Goal: Task Accomplishment & Management: Complete application form

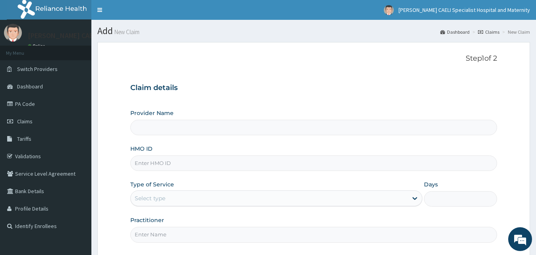
scroll to position [74, 0]
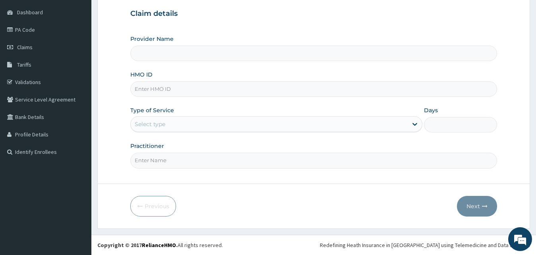
type input "[PERSON_NAME] CAELI SPECIALIST HOSPITAL AND MATERNITY"
click at [486, 12] on h3 "Claim details" at bounding box center [313, 14] width 367 height 9
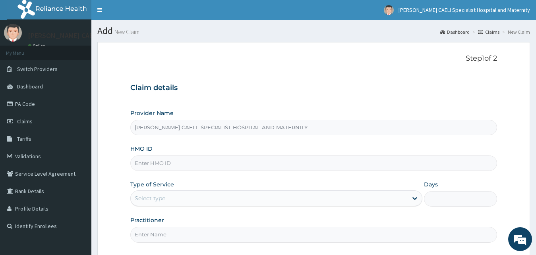
scroll to position [74, 0]
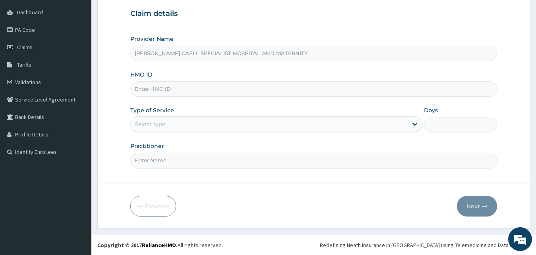
click at [195, 158] on input "Practitioner" at bounding box center [313, 160] width 367 height 15
type input "dr madu nneka"
click at [170, 132] on div "Select type" at bounding box center [276, 124] width 292 height 16
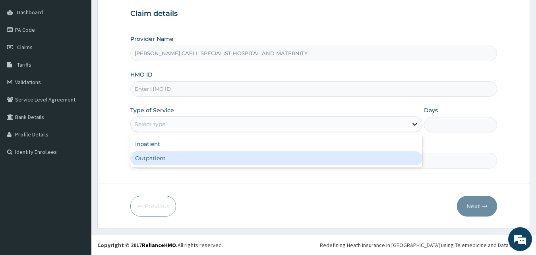
drag, startPoint x: 174, startPoint y: 157, endPoint x: 181, endPoint y: 124, distance: 33.6
click at [176, 156] on div "Outpatient" at bounding box center [276, 158] width 292 height 14
type input "1"
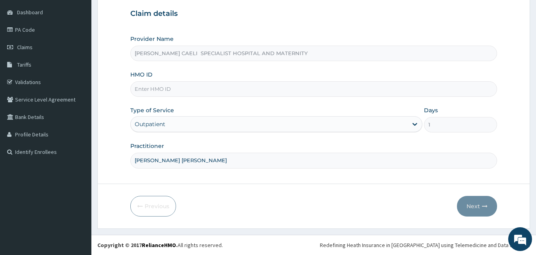
click at [170, 85] on input "HMO ID" at bounding box center [313, 88] width 367 height 15
type input "nbc/10245/c"
click at [467, 207] on button "Next" at bounding box center [477, 206] width 40 height 21
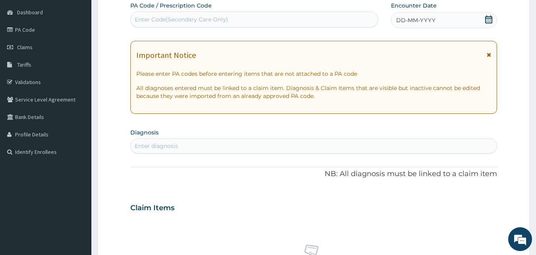
click at [407, 23] on span "DD-MM-YYYY" at bounding box center [415, 20] width 39 height 8
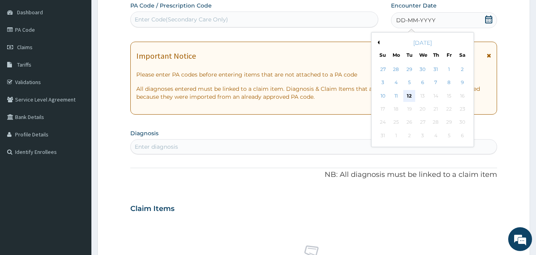
click at [409, 97] on div "12" at bounding box center [409, 96] width 12 height 12
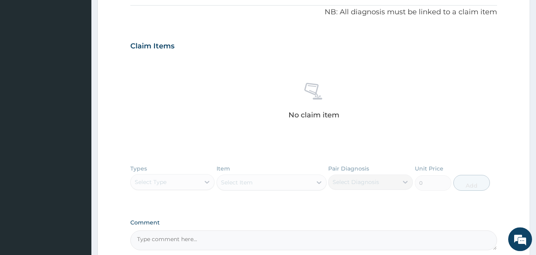
scroll to position [196, 0]
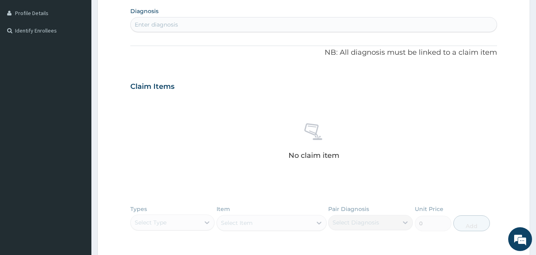
click at [164, 24] on div "Enter diagnosis" at bounding box center [156, 25] width 43 height 8
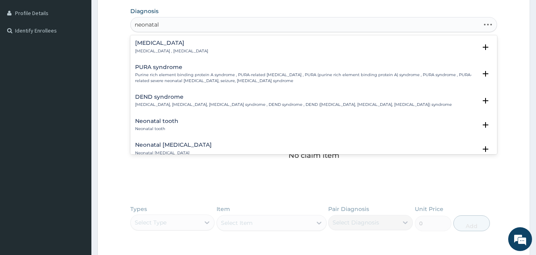
type input "neonatal j"
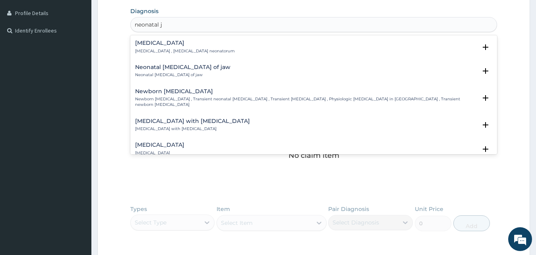
click at [184, 48] on div "Neonatal jaundice Neonatal jaundice , Icterus neonatorum" at bounding box center [185, 47] width 100 height 14
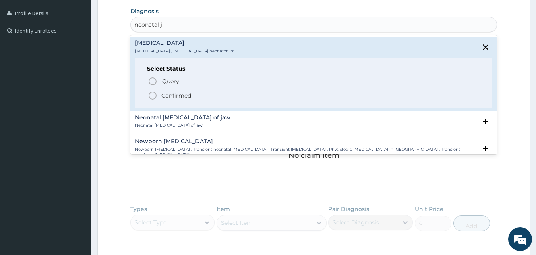
click at [179, 93] on p "Confirmed" at bounding box center [176, 96] width 30 height 8
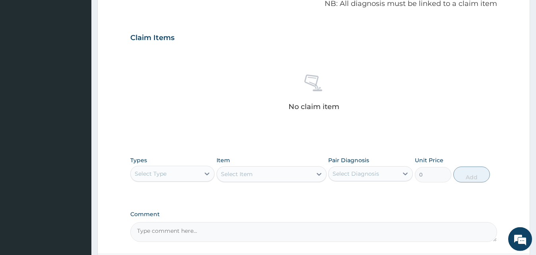
scroll to position [317, 0]
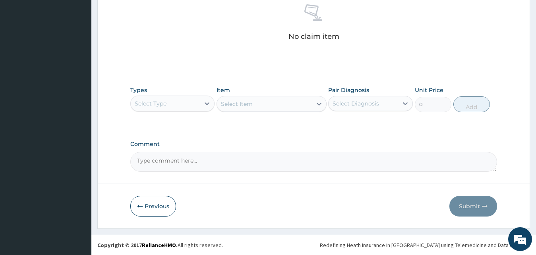
click at [179, 100] on div "Select Type" at bounding box center [165, 103] width 69 height 13
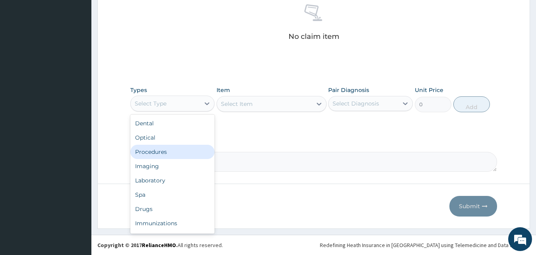
click at [168, 150] on div "Procedures" at bounding box center [172, 152] width 85 height 14
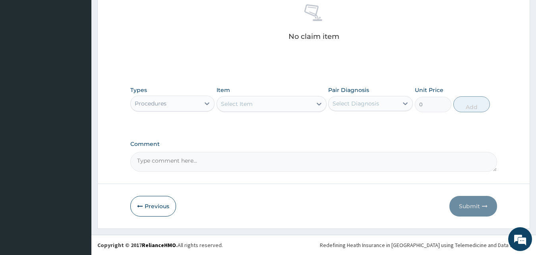
click at [357, 100] on div "Select Diagnosis" at bounding box center [355, 104] width 46 height 8
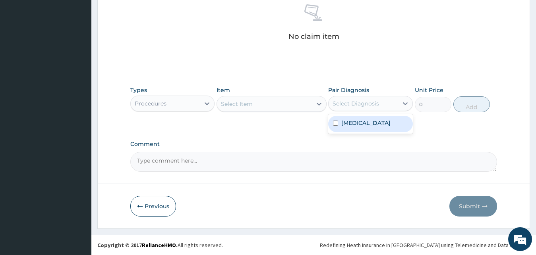
click at [353, 121] on label "Neonatal jaundice" at bounding box center [365, 123] width 49 height 8
checkbox input "true"
click at [266, 108] on div "Select Item" at bounding box center [264, 104] width 95 height 13
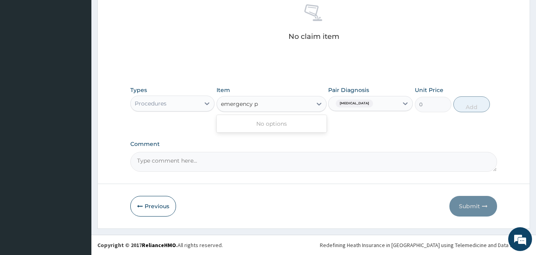
type input "emergency"
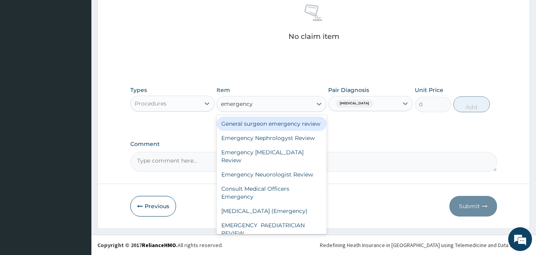
scroll to position [44, 0]
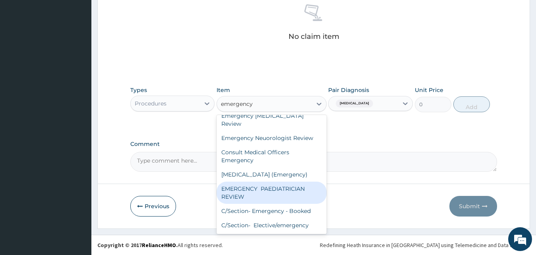
click at [251, 192] on div "EMERGENCY PAEDIATRICIAN REVIEW" at bounding box center [271, 193] width 110 height 22
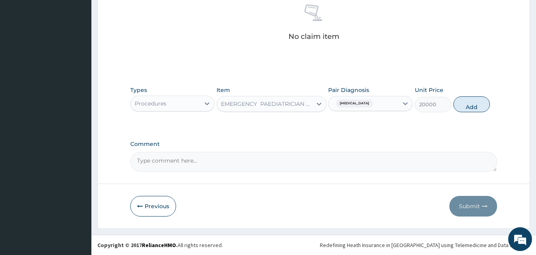
drag, startPoint x: 458, startPoint y: 99, endPoint x: 441, endPoint y: 99, distance: 16.7
click at [459, 100] on button "Add" at bounding box center [471, 104] width 37 height 16
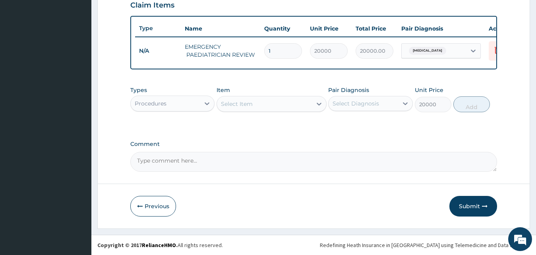
type input "0"
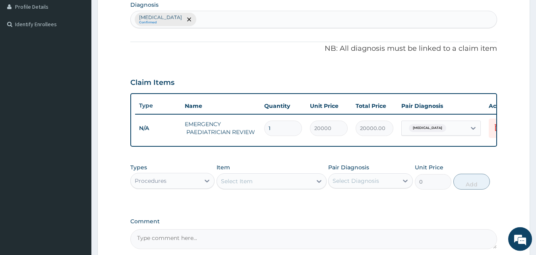
scroll to position [205, 0]
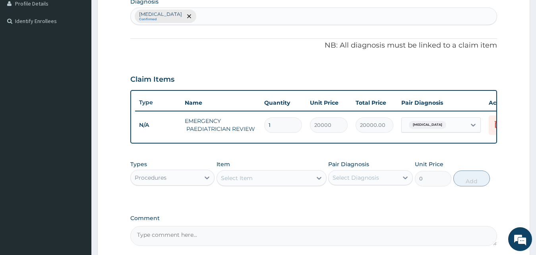
click at [218, 17] on div "Neonatal jaundice Confirmed" at bounding box center [314, 16] width 366 height 17
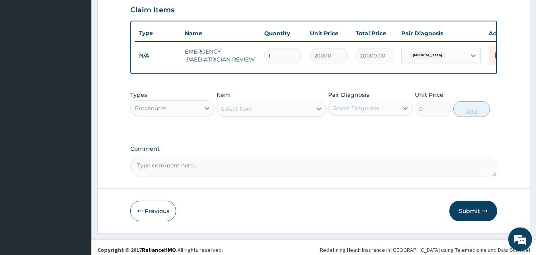
scroll to position [286, 0]
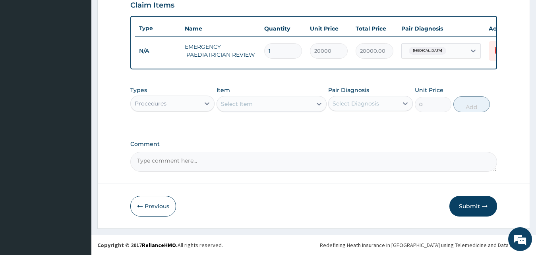
click at [258, 108] on div "Select Item" at bounding box center [264, 104] width 95 height 13
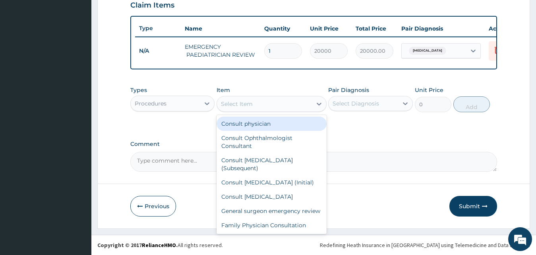
click at [186, 103] on div "Procedures" at bounding box center [165, 103] width 69 height 13
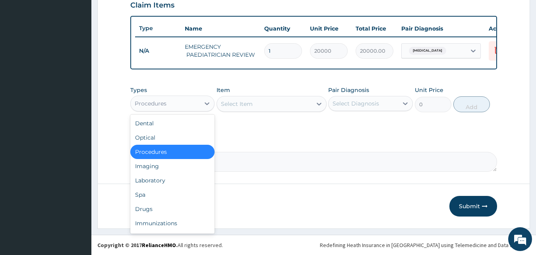
scroll to position [27, 0]
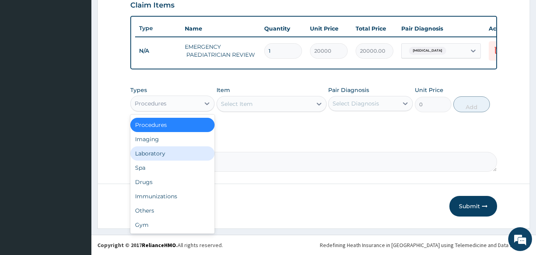
click at [159, 152] on div "Laboratory" at bounding box center [172, 153] width 85 height 14
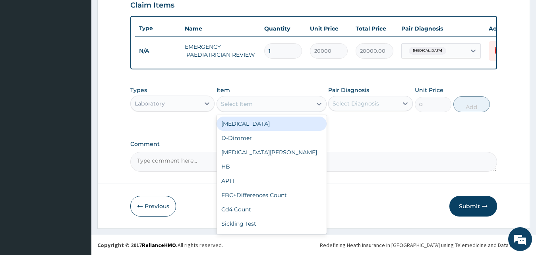
click at [285, 103] on div "Select Item" at bounding box center [264, 104] width 95 height 13
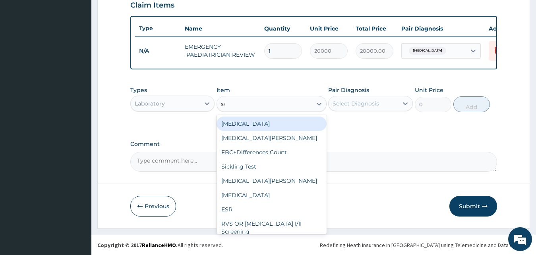
type input "ser"
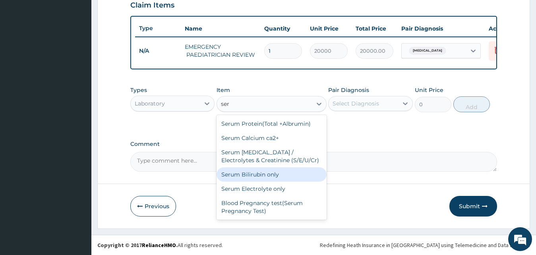
click at [267, 173] on div "Serum Bilirubin only" at bounding box center [271, 175] width 110 height 14
type input "5000"
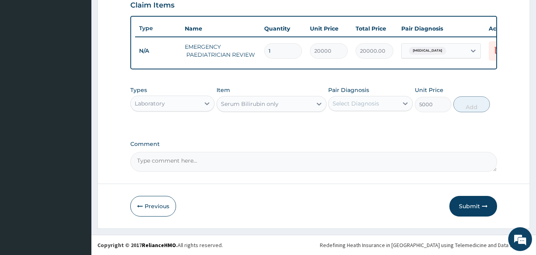
click at [377, 104] on div "Select Diagnosis" at bounding box center [355, 104] width 46 height 8
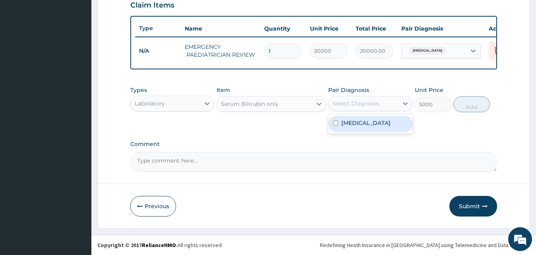
click at [370, 122] on label "Neonatal jaundice" at bounding box center [365, 123] width 49 height 8
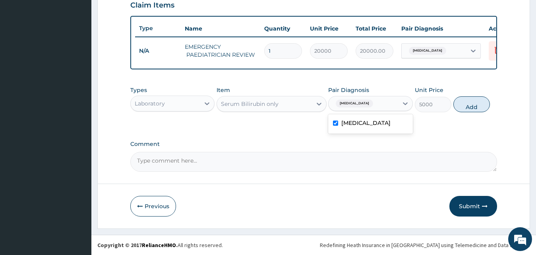
checkbox input "true"
click at [464, 102] on button "Add" at bounding box center [471, 104] width 37 height 16
type input "0"
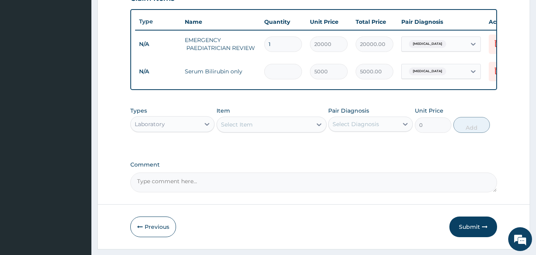
type input "0.00"
type input "2"
type input "10000.00"
type input "2"
click at [180, 131] on div "Laboratory" at bounding box center [165, 124] width 69 height 13
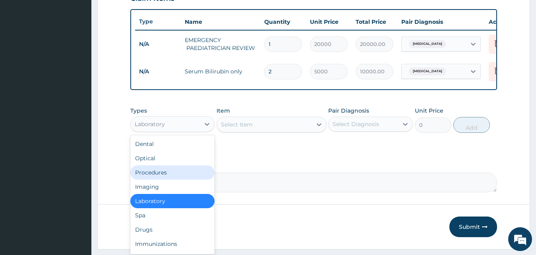
click at [170, 175] on div "Procedures" at bounding box center [172, 173] width 85 height 14
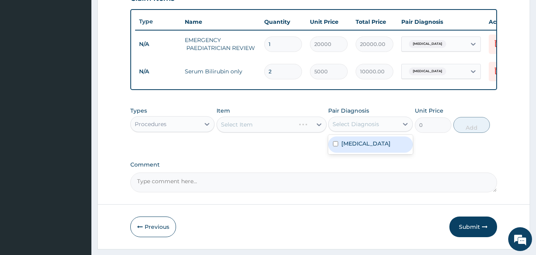
click at [360, 128] on div "Select Diagnosis" at bounding box center [355, 124] width 46 height 8
click at [262, 131] on div "Select Item" at bounding box center [264, 124] width 95 height 13
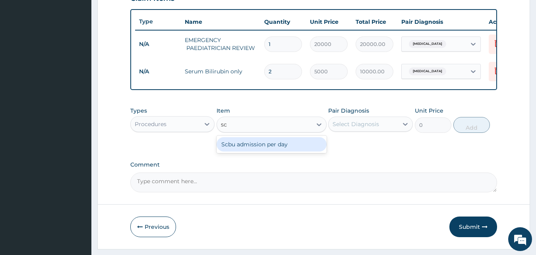
type input "scb"
click at [280, 151] on div "Scbu admission per day" at bounding box center [271, 144] width 110 height 14
type input "4000"
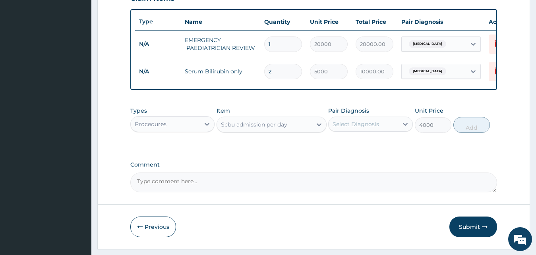
click at [369, 131] on div "Select Diagnosis" at bounding box center [362, 124] width 69 height 13
click at [366, 148] on label "Neonatal jaundice" at bounding box center [365, 144] width 49 height 8
checkbox input "true"
click at [460, 133] on button "Add" at bounding box center [471, 125] width 37 height 16
type input "0"
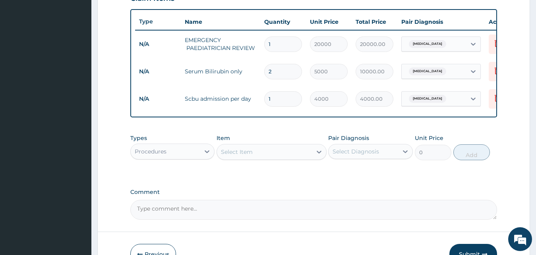
type input "0.00"
type input "3"
type input "12000.00"
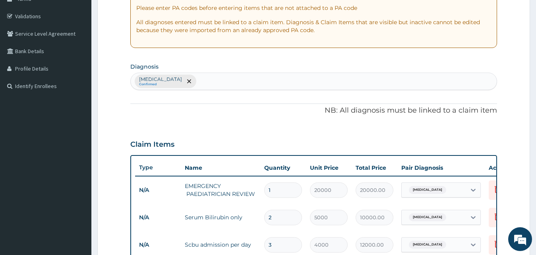
scroll to position [124, 0]
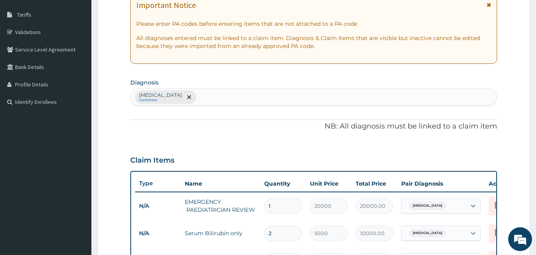
type input "3"
click at [205, 104] on div "Neonatal jaundice Confirmed" at bounding box center [314, 97] width 366 height 17
type input "bacterial infe"
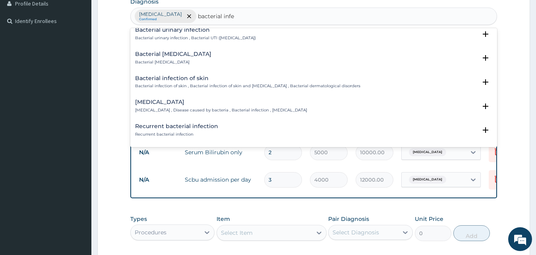
scroll to position [214, 0]
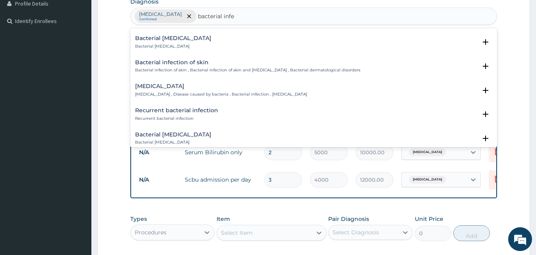
click at [206, 89] on h4 "Bacterial infectious disease" at bounding box center [221, 86] width 172 height 6
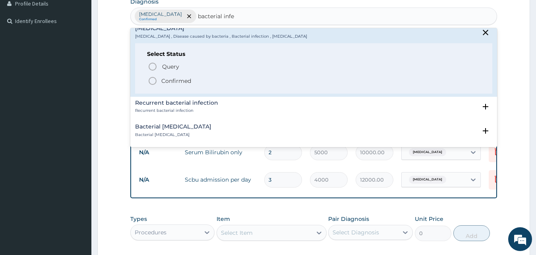
scroll to position [257, 0]
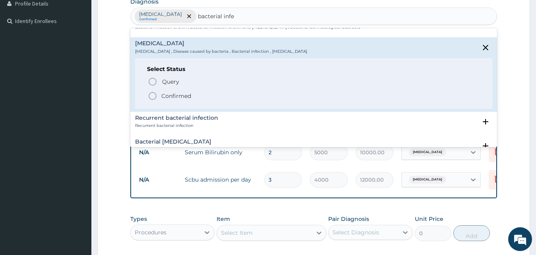
click at [187, 103] on div "Select Status Query Query covers suspected (?), Keep in view (kiv), Ruled out (…" at bounding box center [313, 83] width 357 height 50
click at [189, 96] on p "Confirmed" at bounding box center [176, 96] width 30 height 8
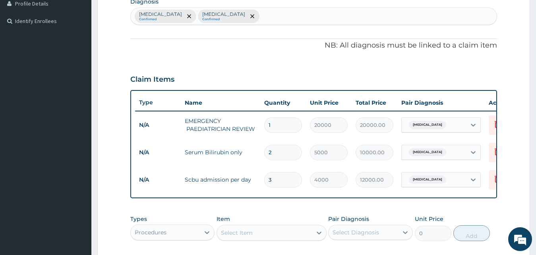
scroll to position [286, 0]
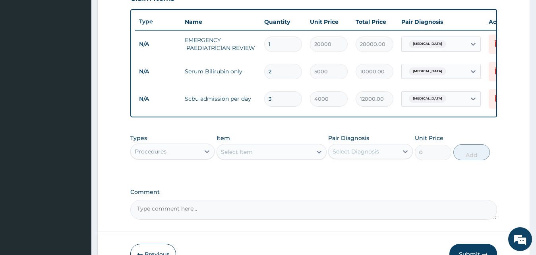
click at [173, 156] on div "Procedures" at bounding box center [165, 151] width 69 height 13
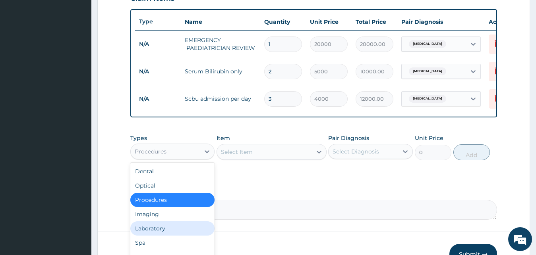
scroll to position [27, 0]
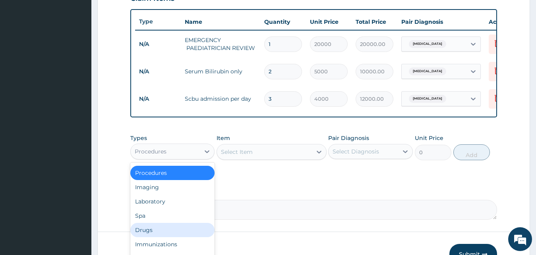
drag, startPoint x: 163, startPoint y: 237, endPoint x: 208, endPoint y: 208, distance: 53.6
click at [163, 237] on div "Drugs" at bounding box center [172, 230] width 85 height 14
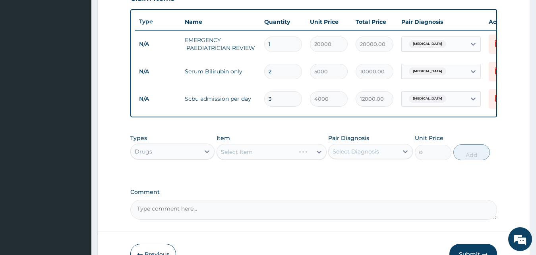
click at [361, 156] on div "Select Diagnosis" at bounding box center [355, 152] width 46 height 8
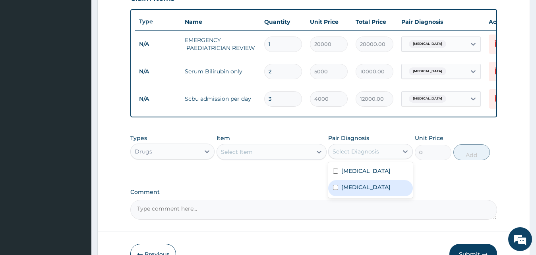
click at [363, 191] on label "Bacterial infectious disease" at bounding box center [365, 187] width 49 height 8
checkbox input "true"
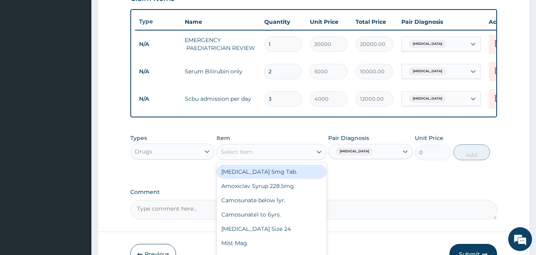
click at [272, 158] on div "Select Item" at bounding box center [264, 152] width 95 height 13
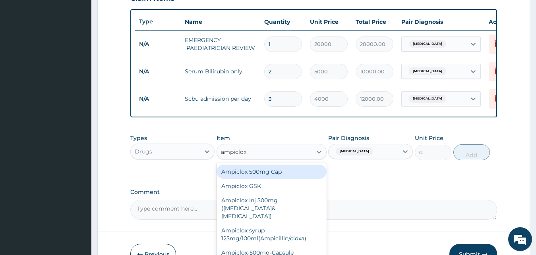
type input "ampiclox s"
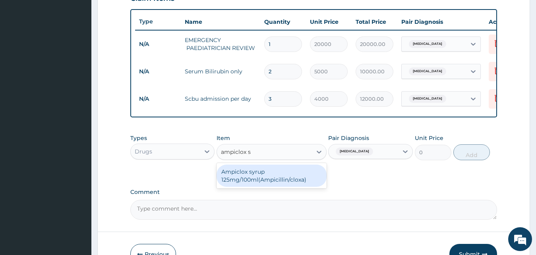
click at [264, 178] on div "Ampiclox syrup 125mg/100ml(Ampicillin/cloxa)" at bounding box center [271, 176] width 110 height 22
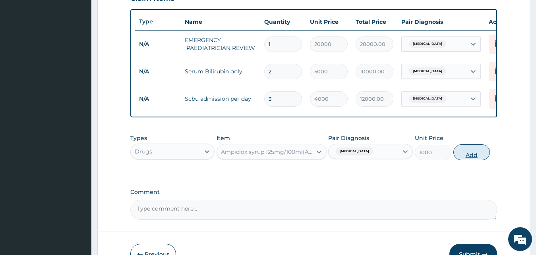
click at [465, 160] on button "Add" at bounding box center [471, 153] width 37 height 16
type input "0"
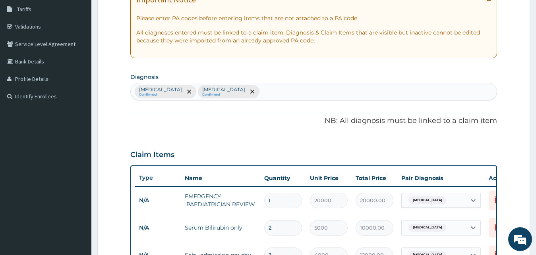
scroll to position [0, 0]
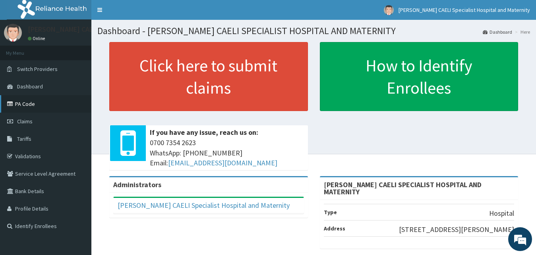
click at [28, 102] on link "PA Code" at bounding box center [45, 103] width 91 height 17
click at [35, 103] on link "PA Code" at bounding box center [45, 103] width 91 height 17
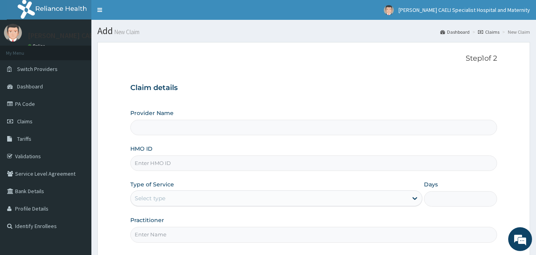
type input "[PERSON_NAME] CAELI SPECIALIST HOSPITAL AND MATERNITY"
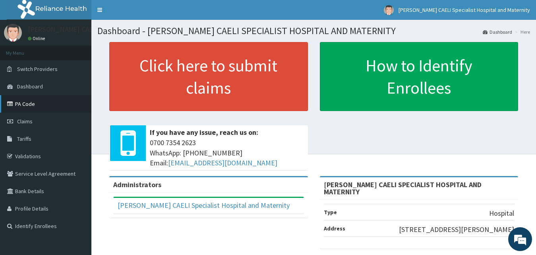
click at [30, 103] on link "PA Code" at bounding box center [45, 103] width 91 height 17
